Goal: Information Seeking & Learning: Check status

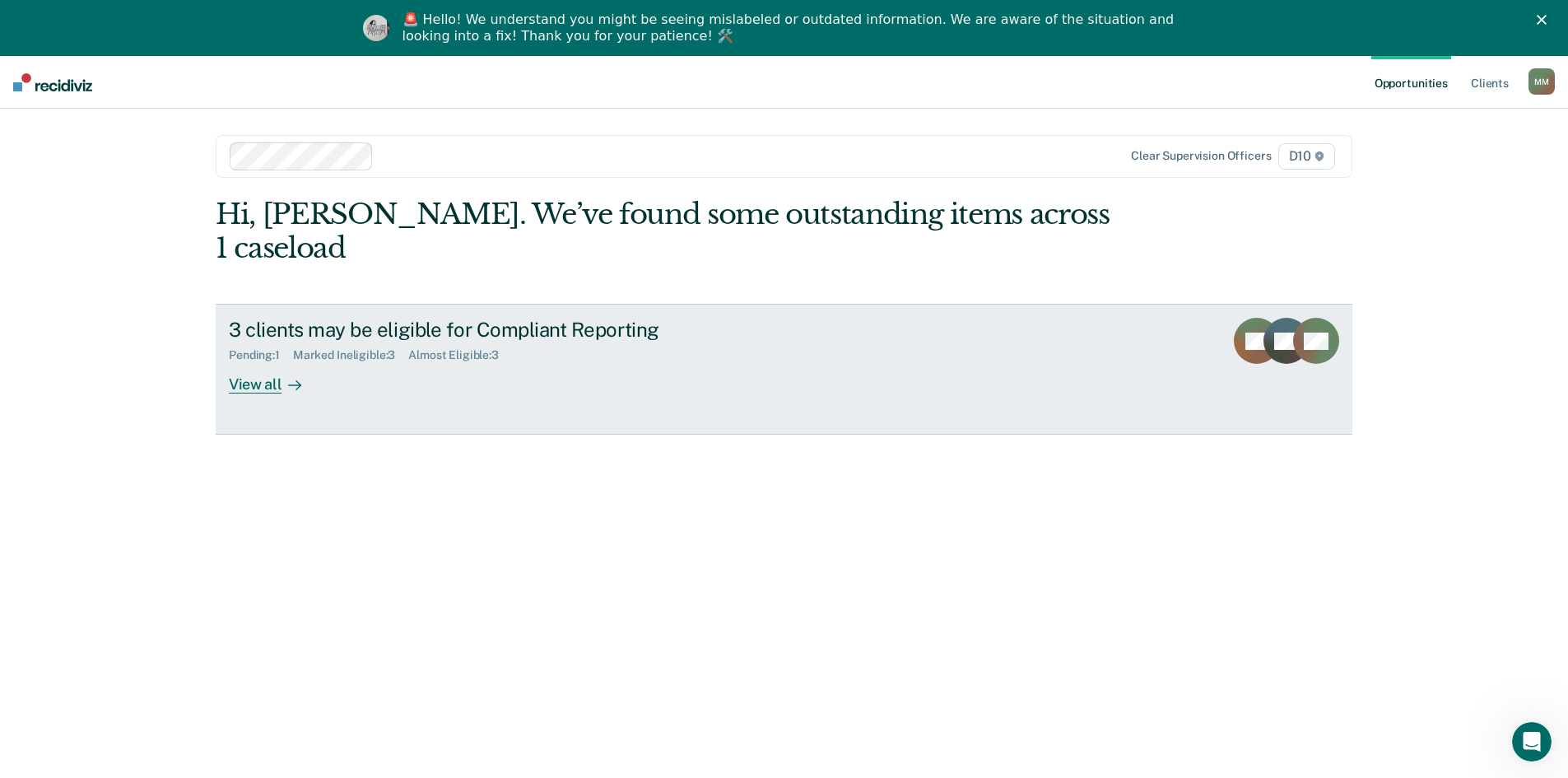
click at [497, 394] on div "3 clients may be eligible for Compliant Reporting Pending : 1 Marked Ineligible…" at bounding box center [537, 355] width 617 height 76
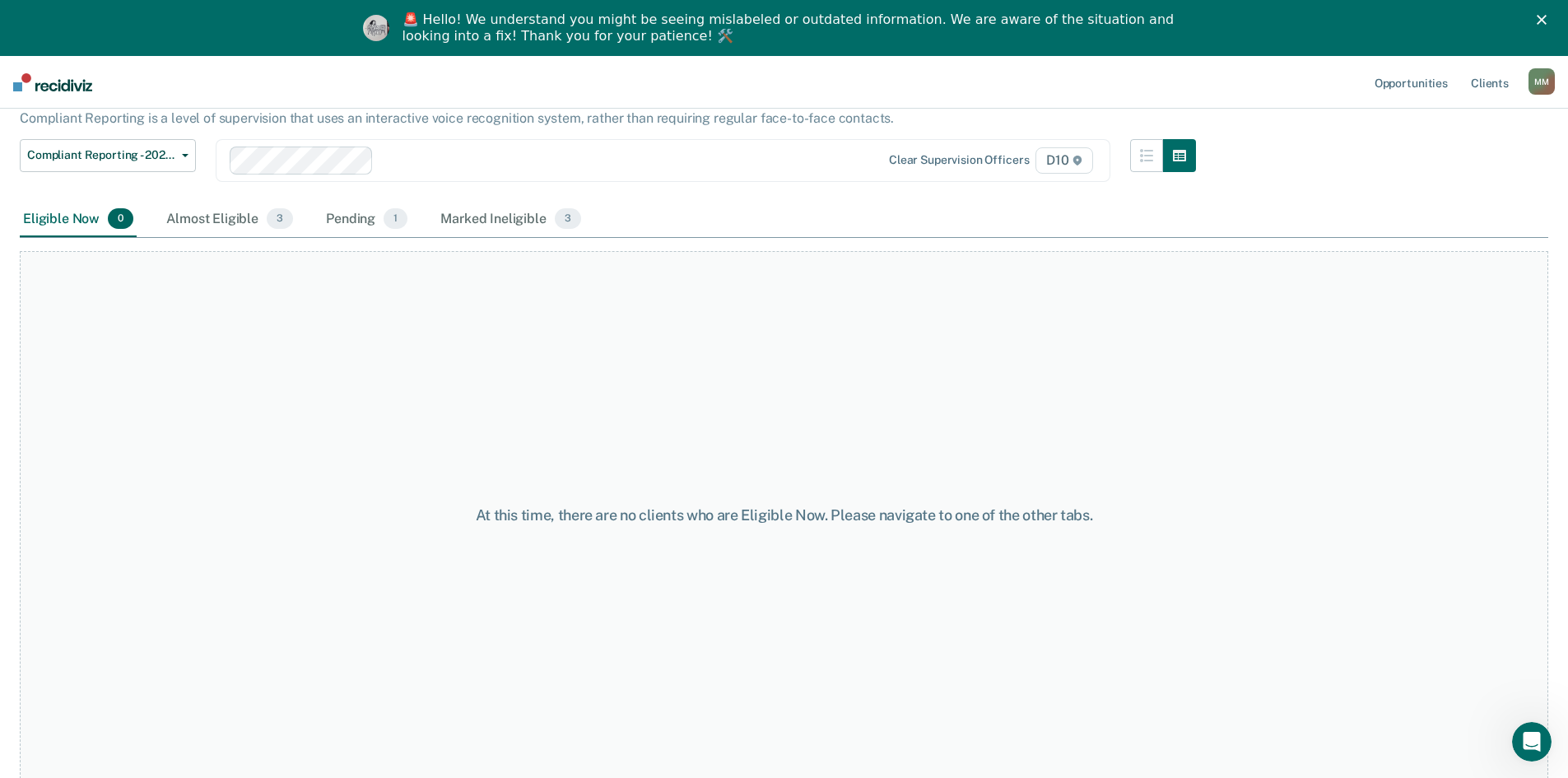
scroll to position [111, 0]
click at [234, 230] on div "Almost Eligible 3" at bounding box center [230, 219] width 133 height 36
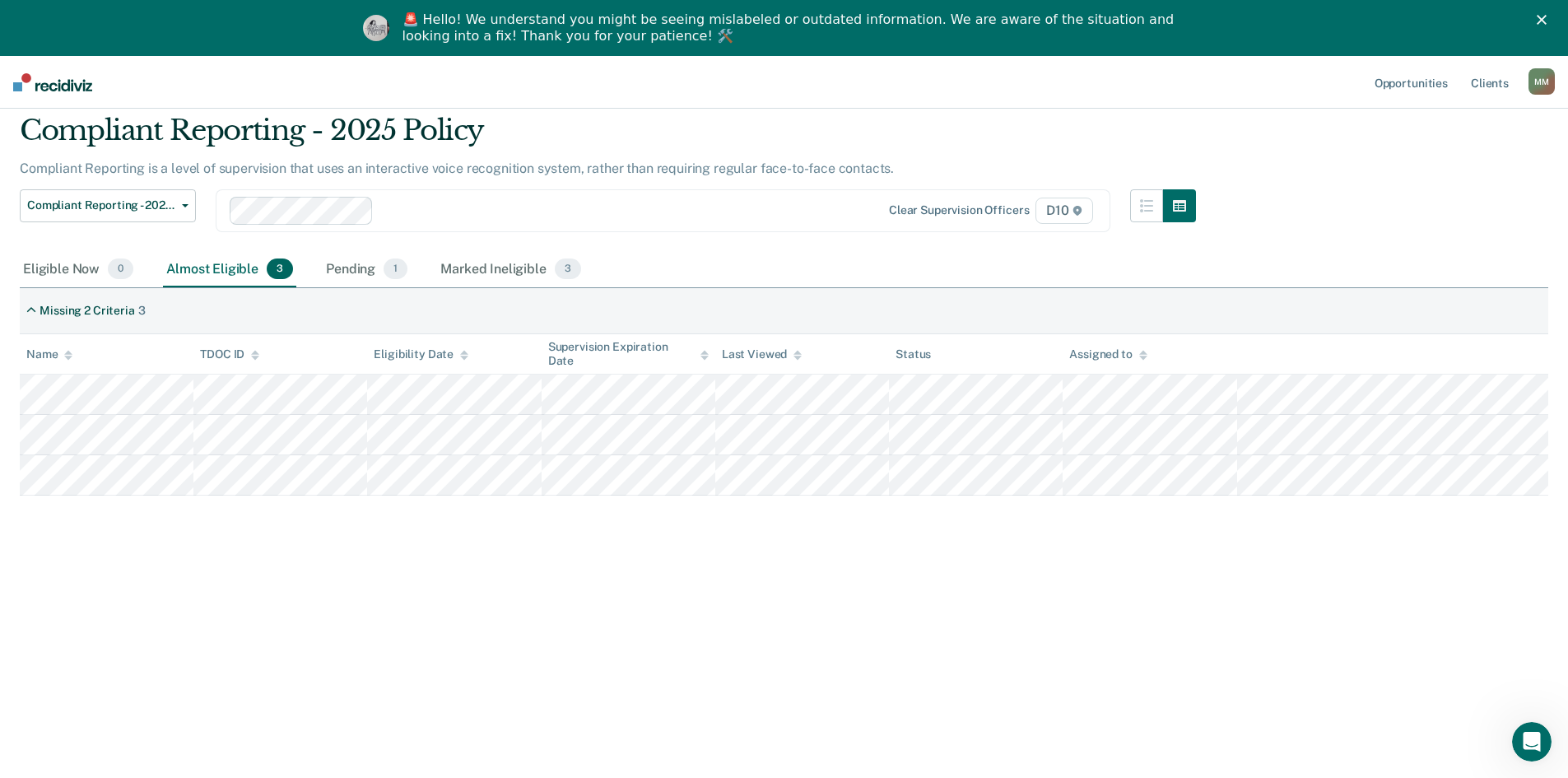
scroll to position [56, 0]
click at [403, 287] on div "Pending 1" at bounding box center [366, 270] width 88 height 36
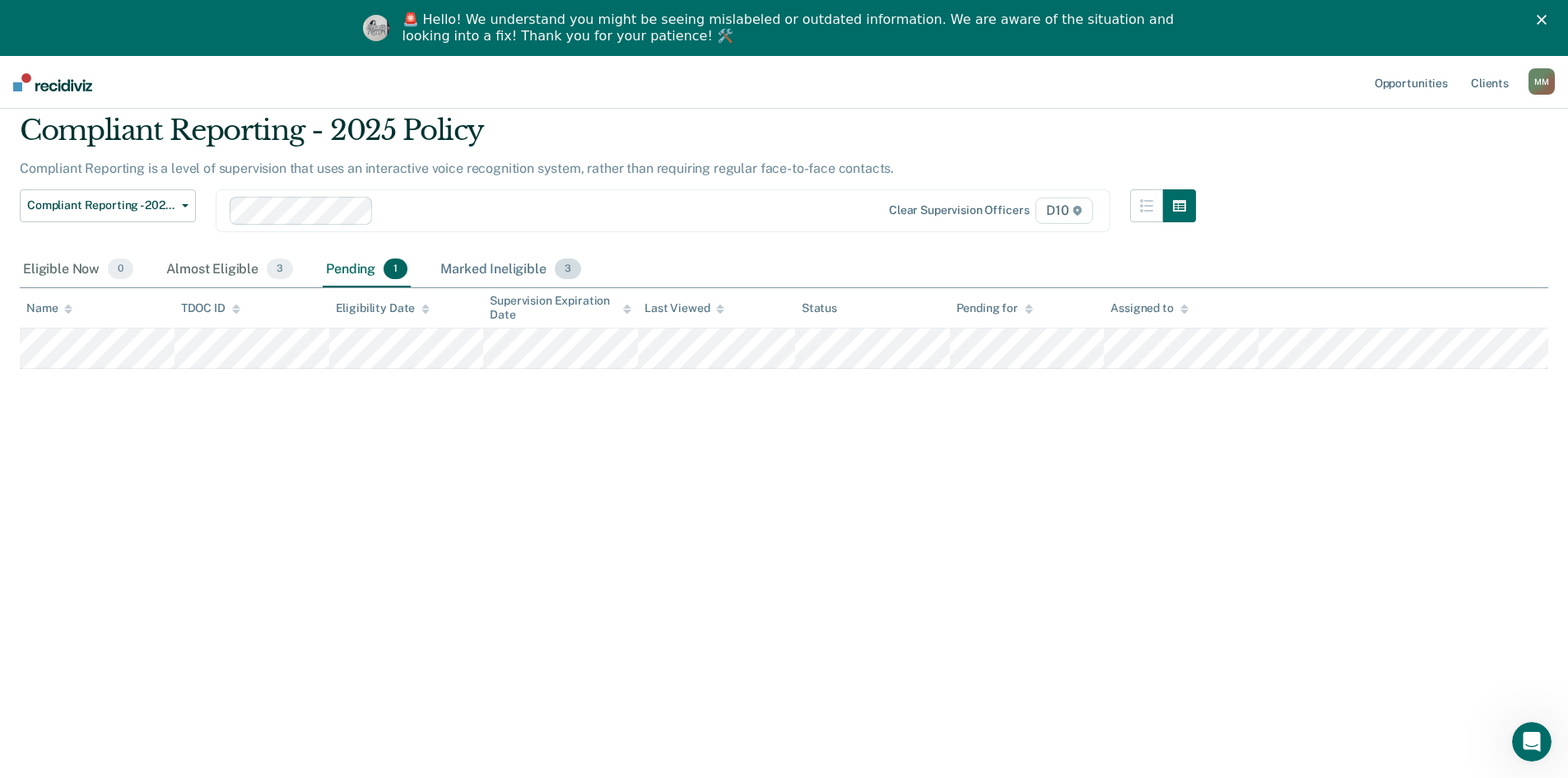
click at [564, 288] on div "Marked Ineligible 3" at bounding box center [511, 270] width 148 height 36
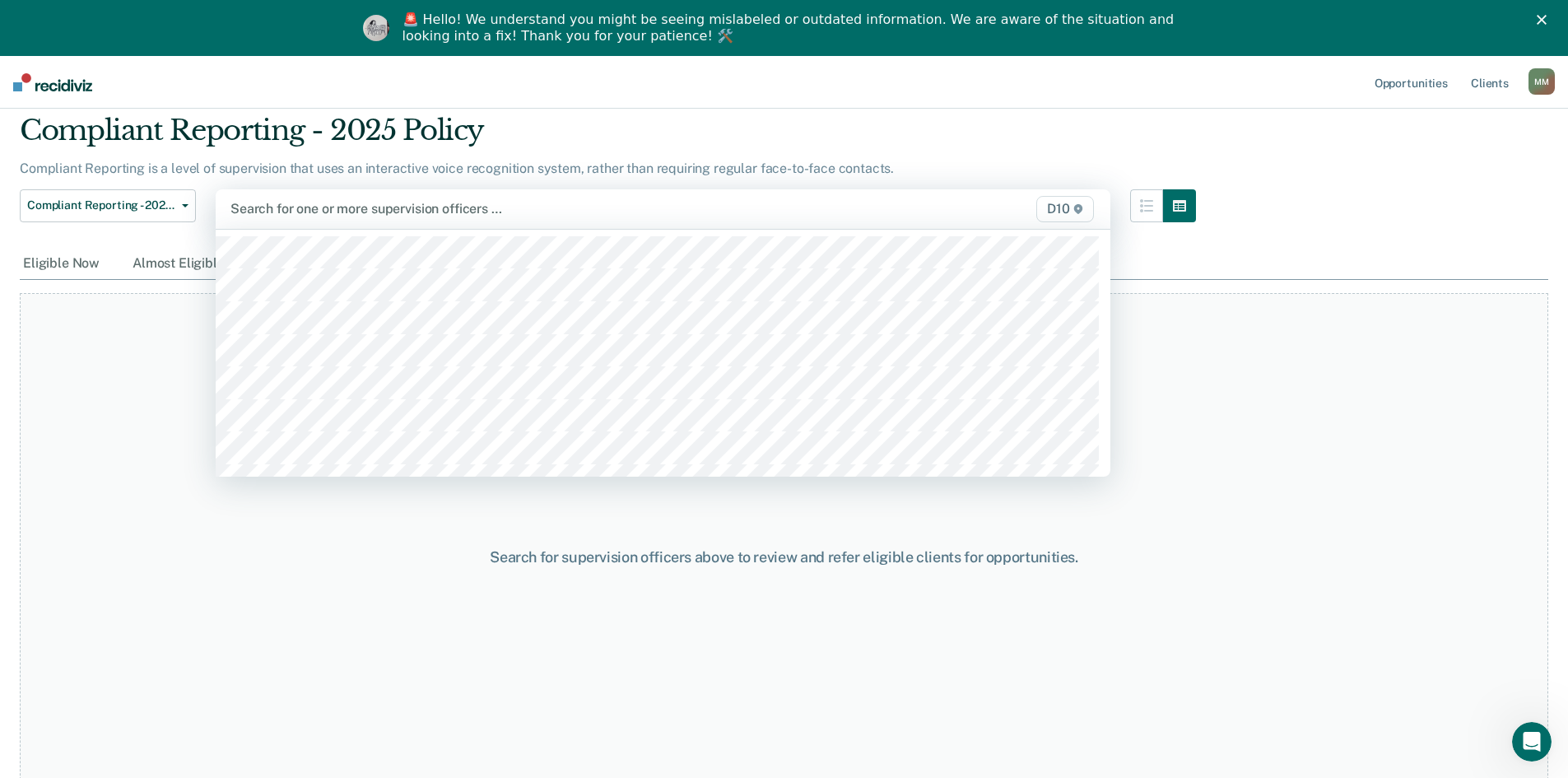
click at [375, 218] on div at bounding box center [532, 209] width 604 height 19
type input "k"
type input "em"
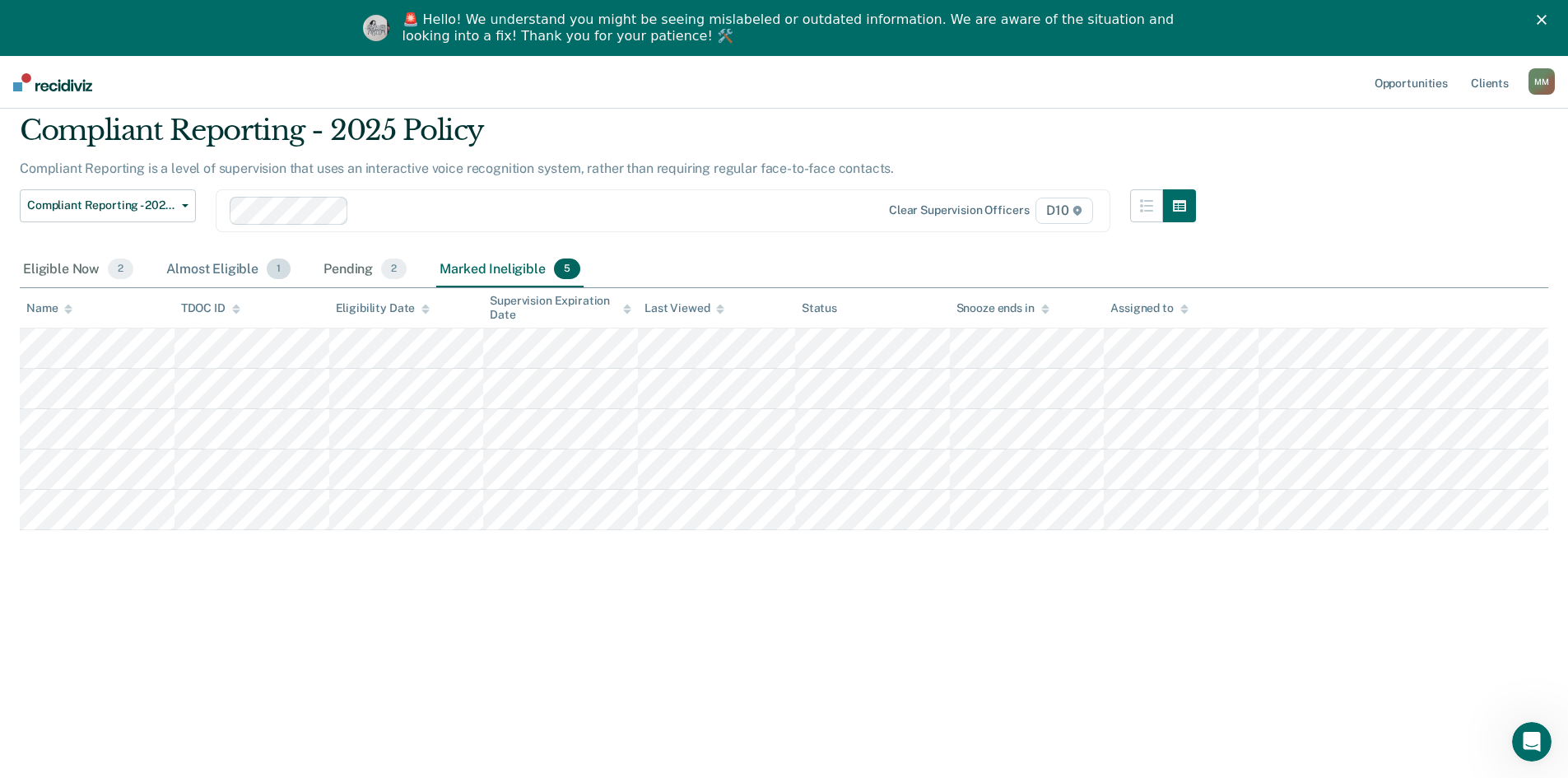
click at [240, 288] on div "Almost Eligible 1" at bounding box center [229, 270] width 131 height 36
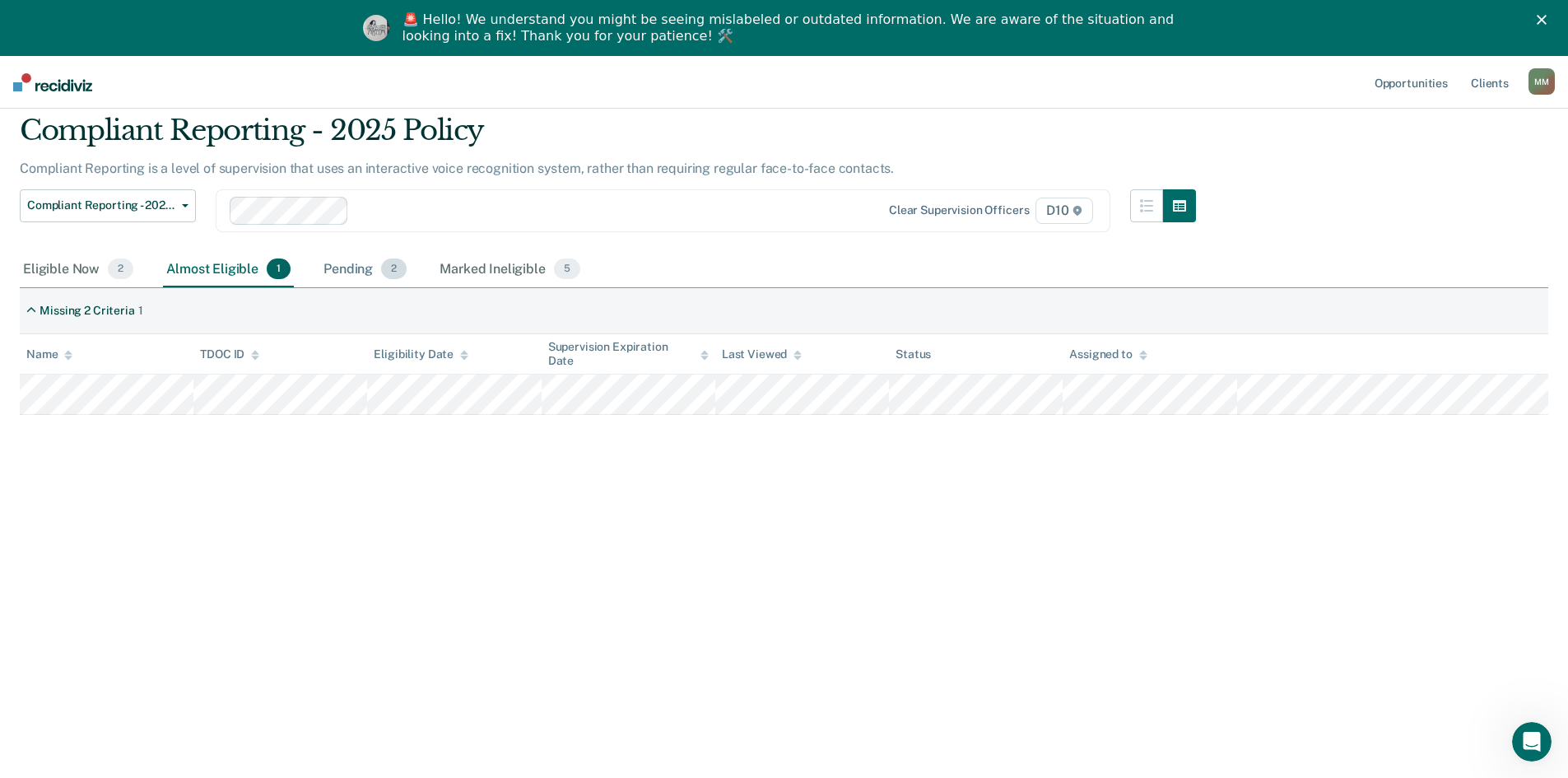
click at [384, 288] on div "Pending 2" at bounding box center [364, 270] width 89 height 36
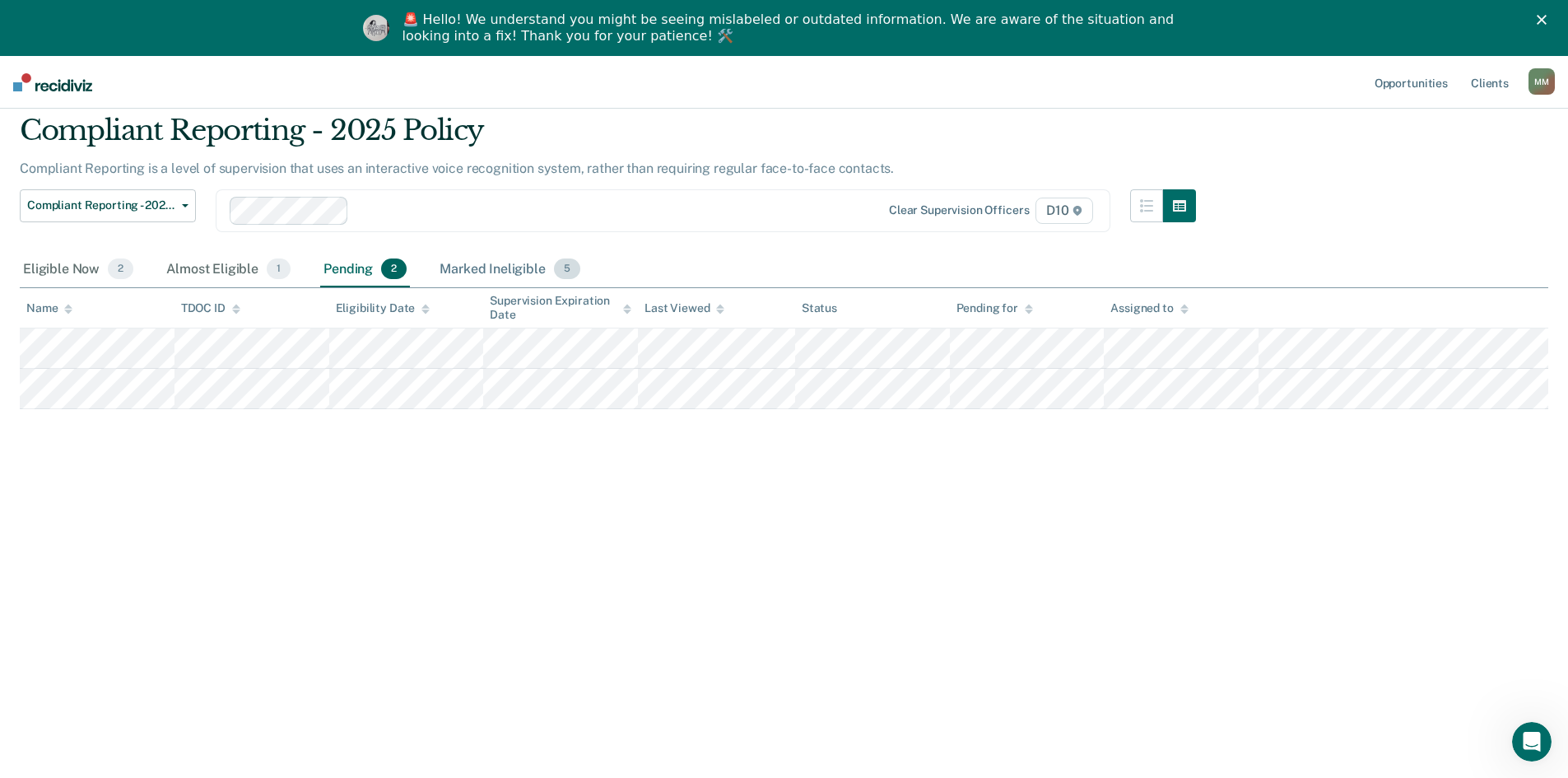
click at [538, 288] on div "Marked Ineligible 5" at bounding box center [510, 270] width 148 height 36
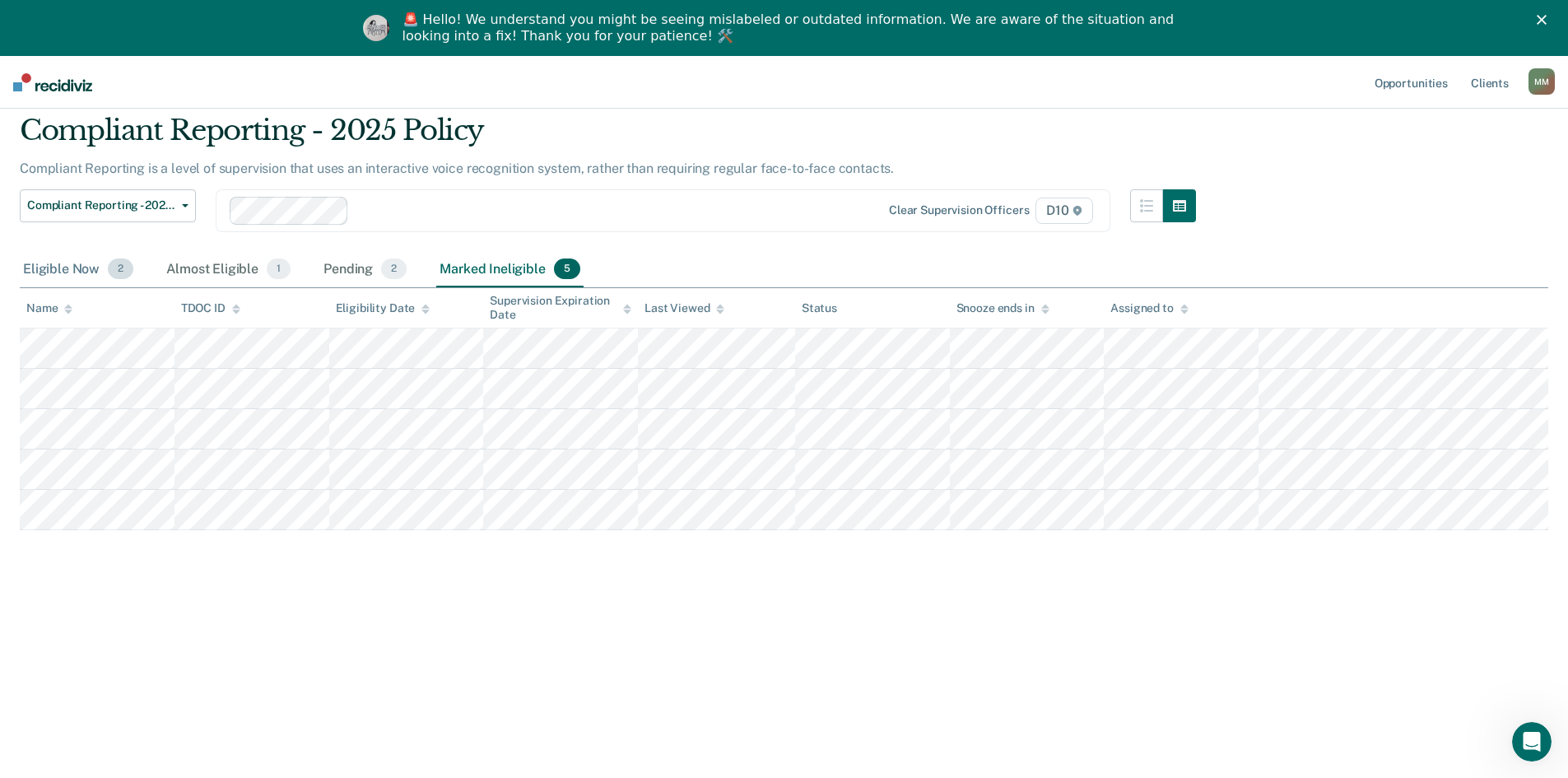
click at [45, 288] on div "Eligible Now 2" at bounding box center [78, 270] width 117 height 36
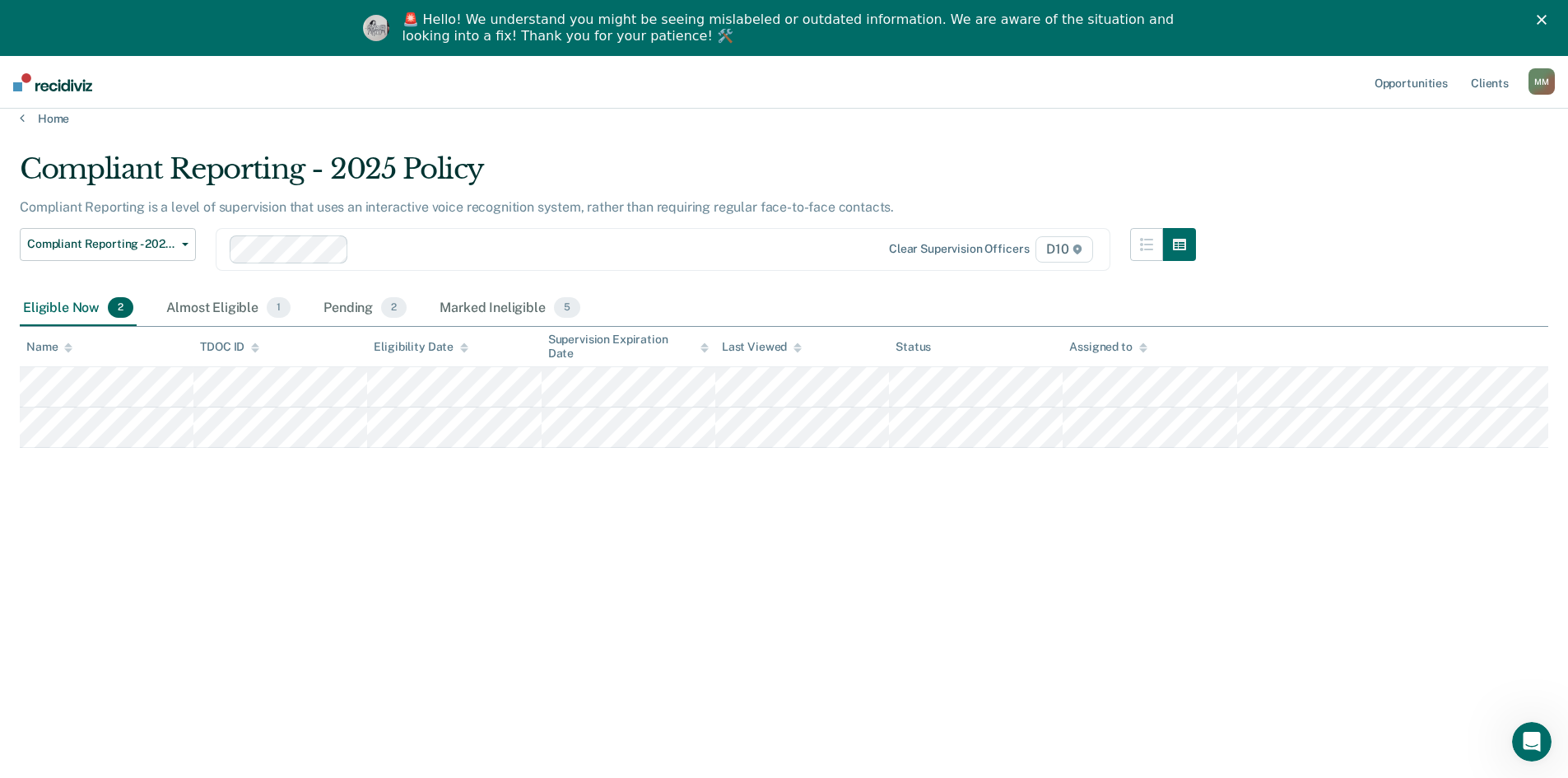
scroll to position [0, 0]
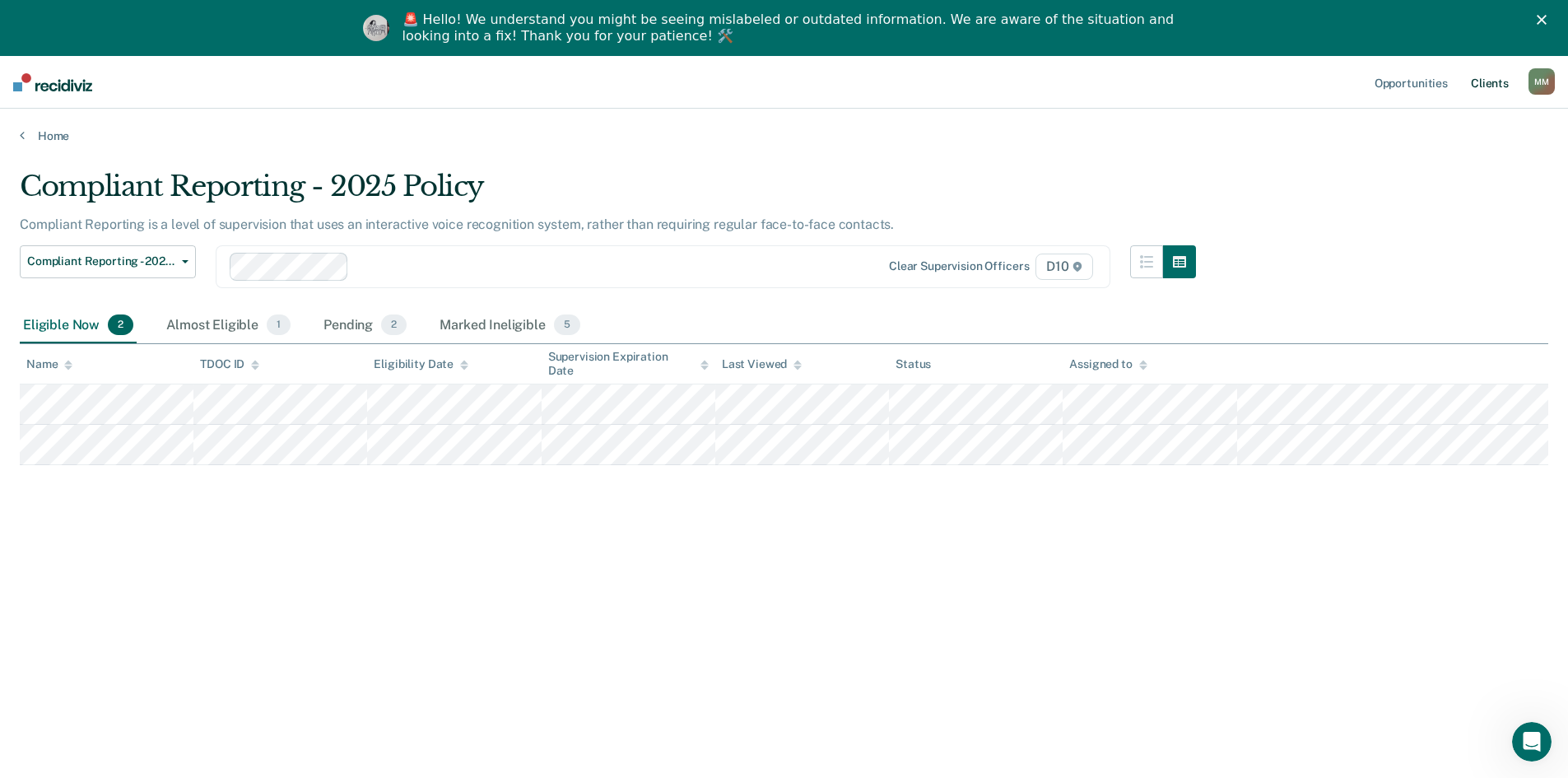
click at [1482, 84] on link "Client s" at bounding box center [1490, 82] width 45 height 53
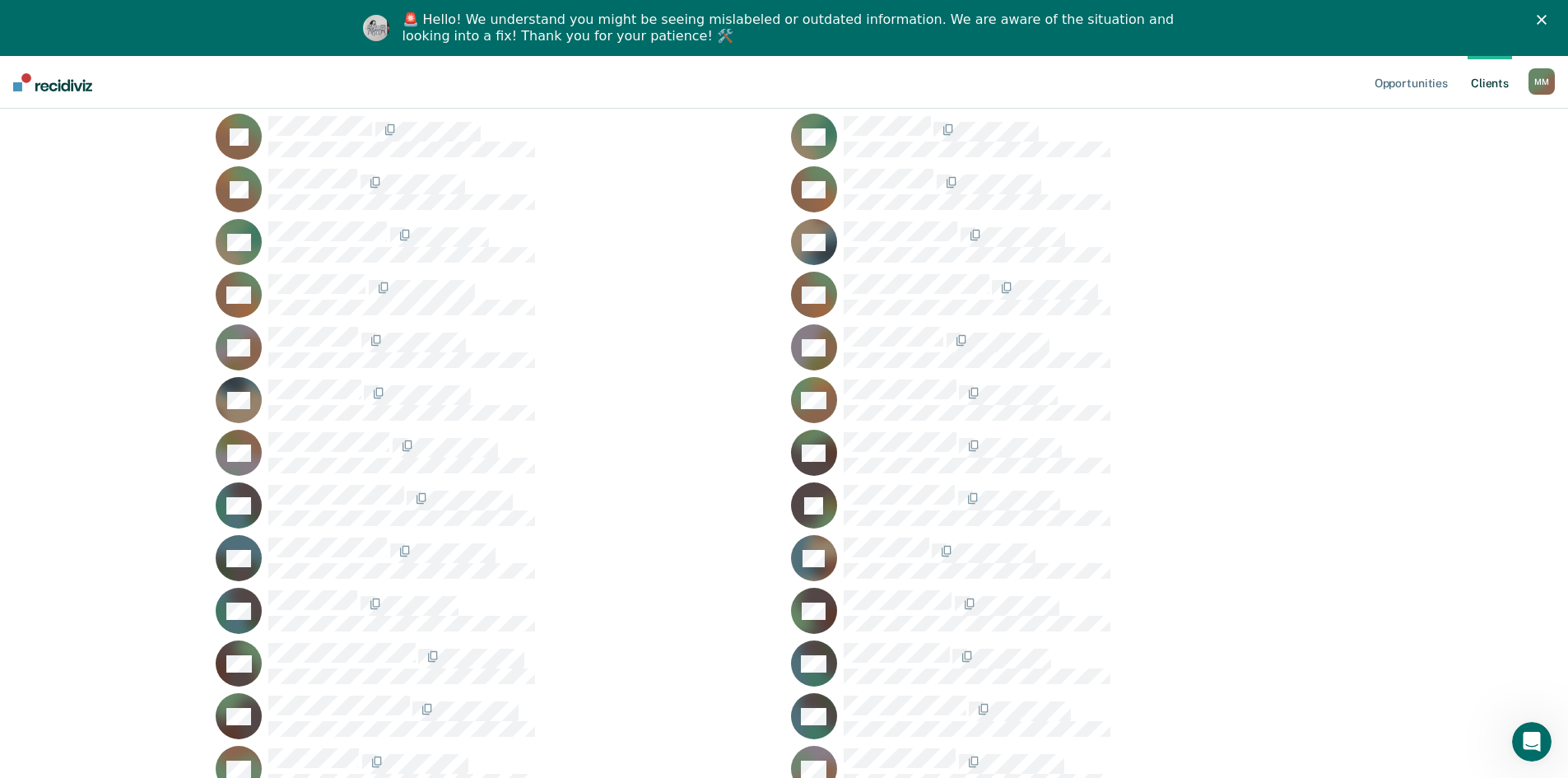
scroll to position [576, 0]
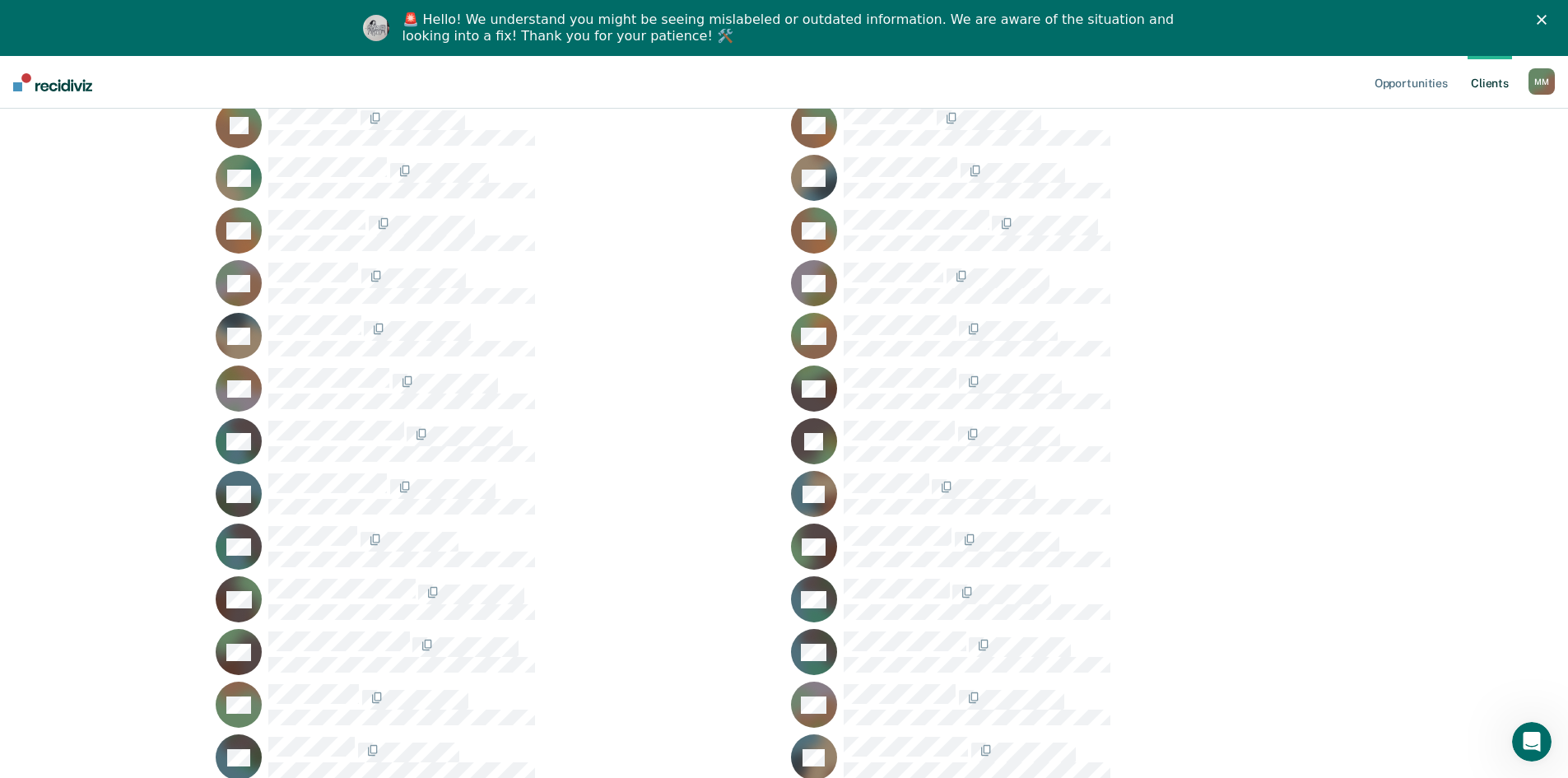
click at [226, 517] on rect at bounding box center [239, 494] width 46 height 46
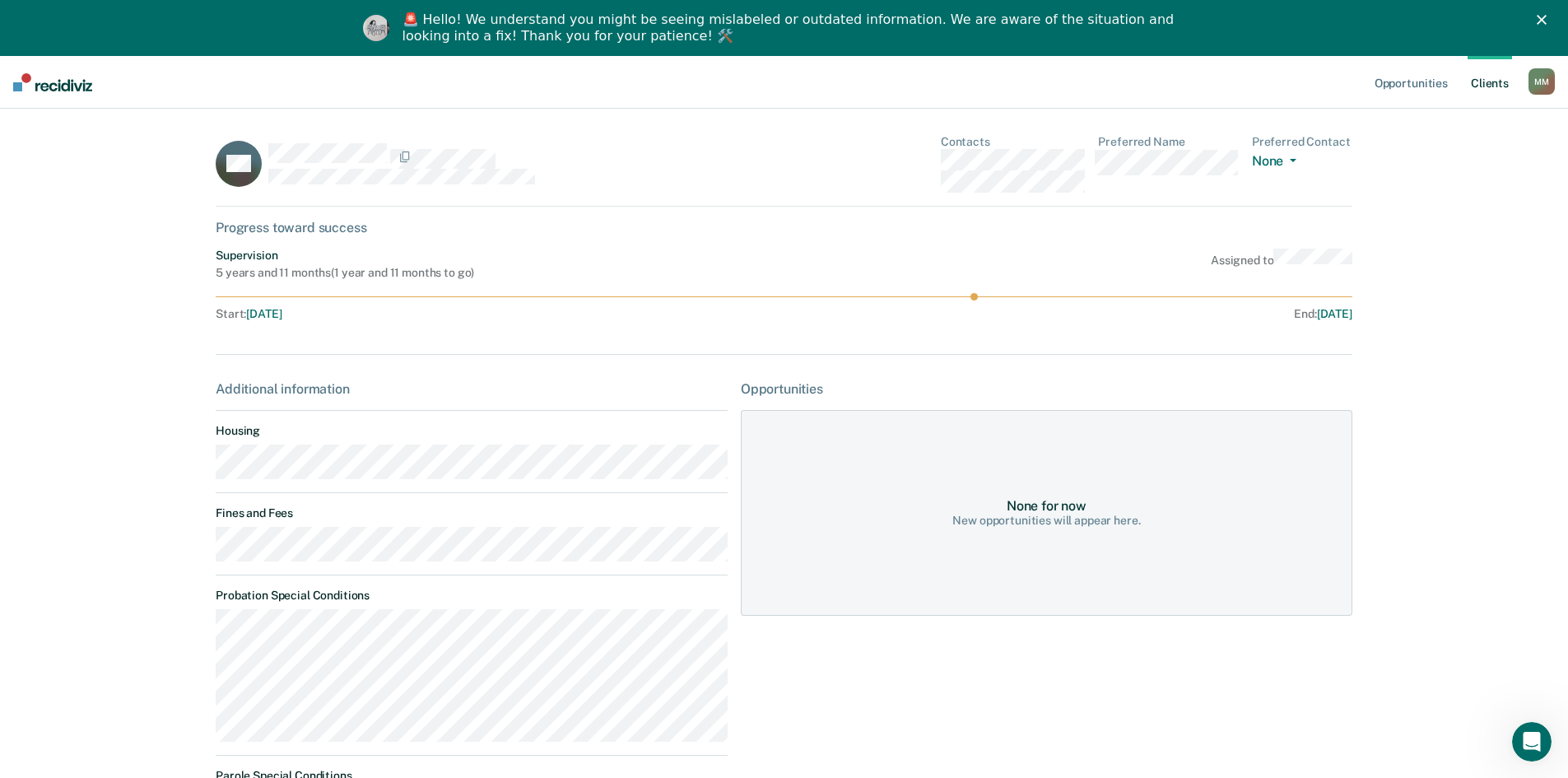
click at [1531, 93] on div "M M" at bounding box center [1541, 81] width 26 height 26
click at [1475, 75] on link "Client s" at bounding box center [1490, 82] width 45 height 53
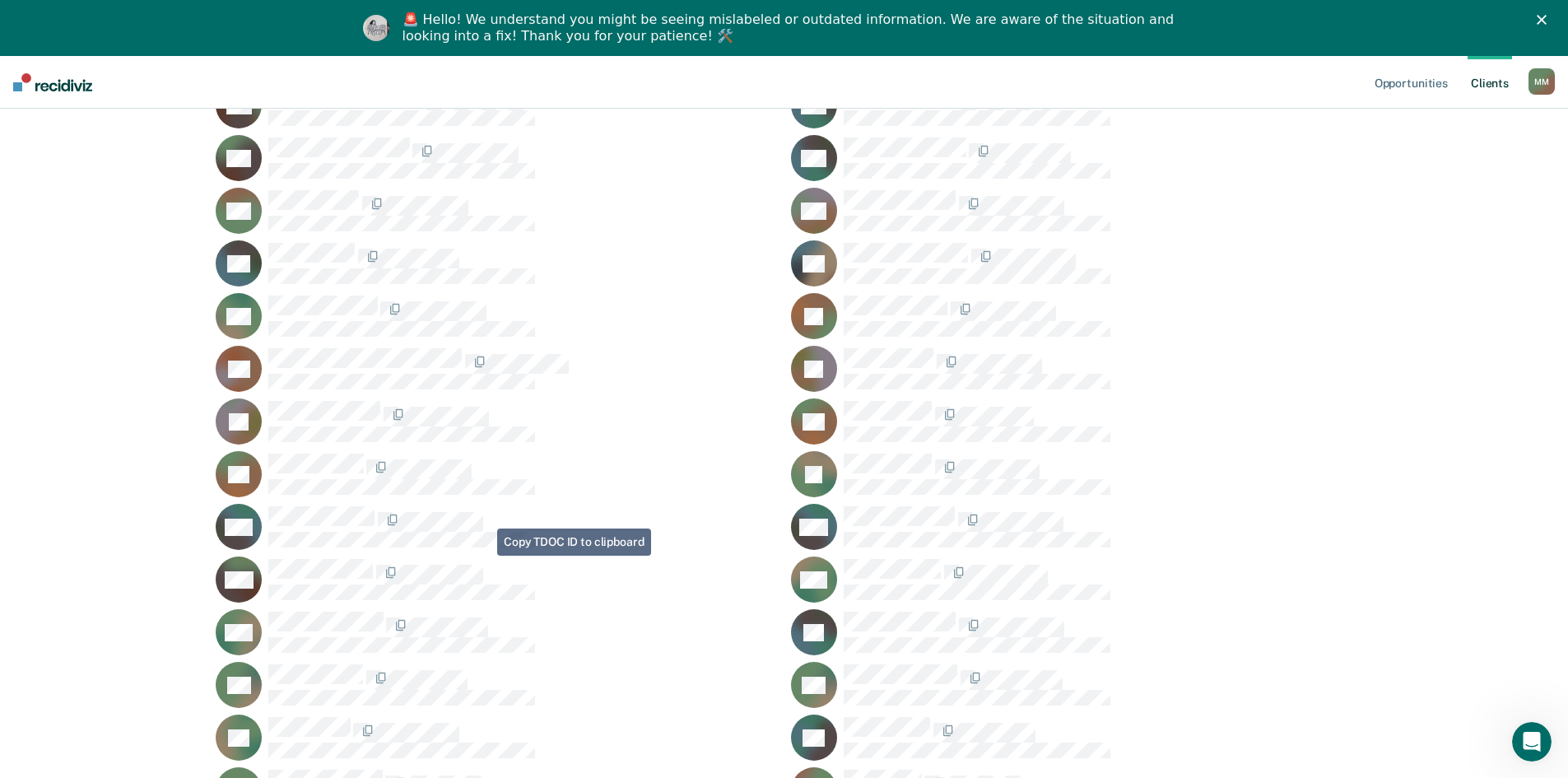
scroll to position [906, 0]
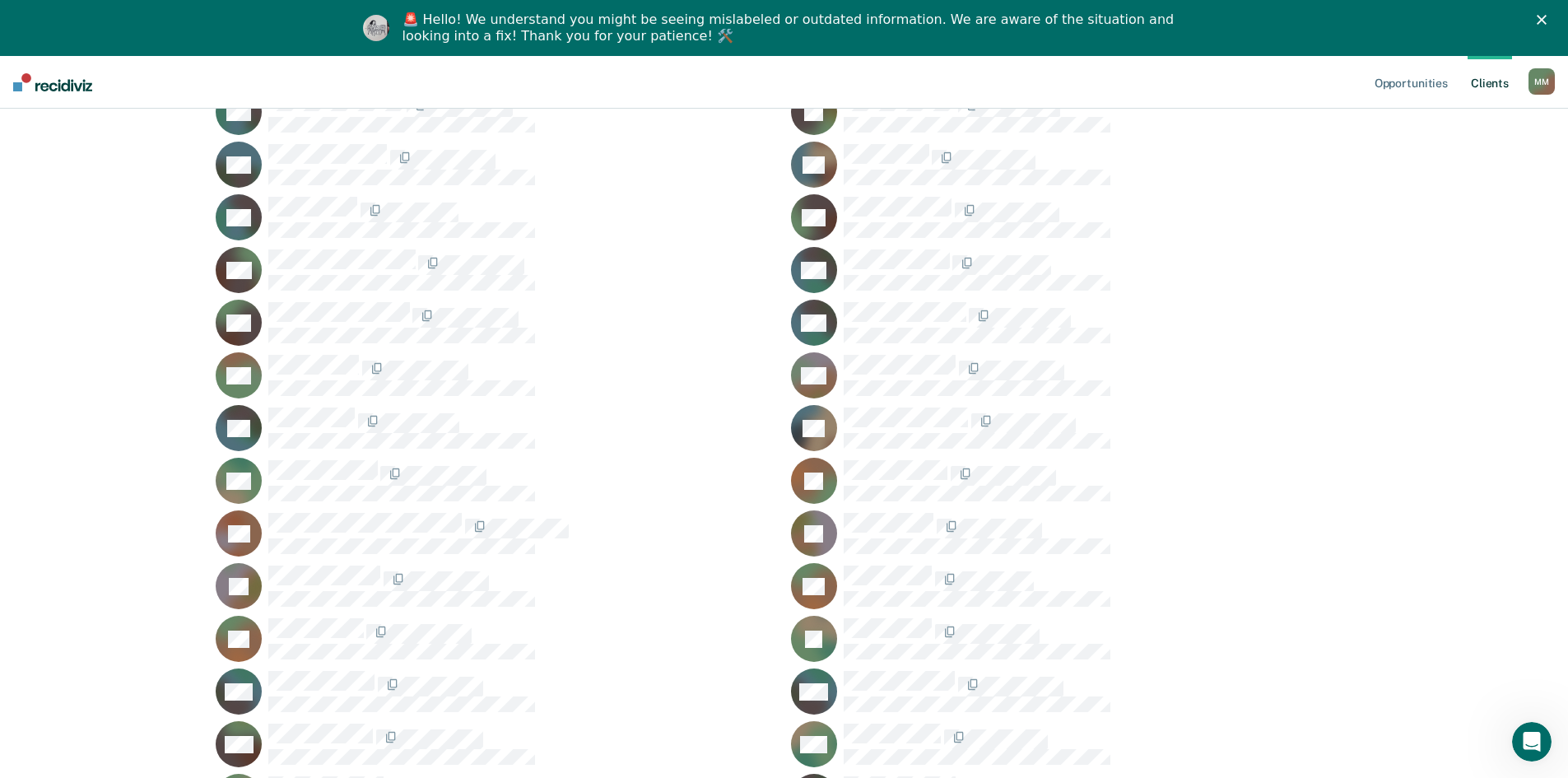
click at [217, 199] on icon at bounding box center [233, 174] width 57 height 47
